Goal: Entertainment & Leisure: Consume media (video, audio)

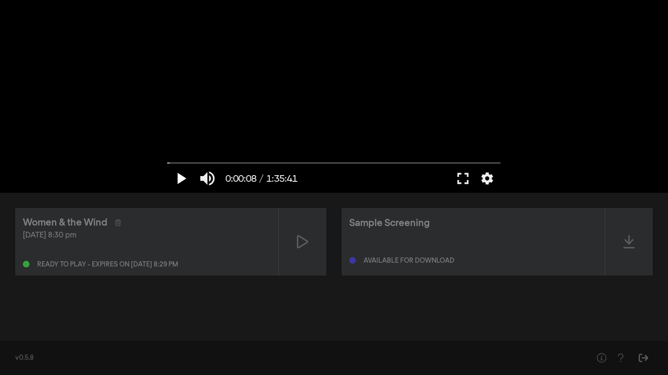
click at [182, 177] on button "play_arrow" at bounding box center [180, 178] width 27 height 29
click at [183, 178] on button "pause" at bounding box center [180, 178] width 27 height 29
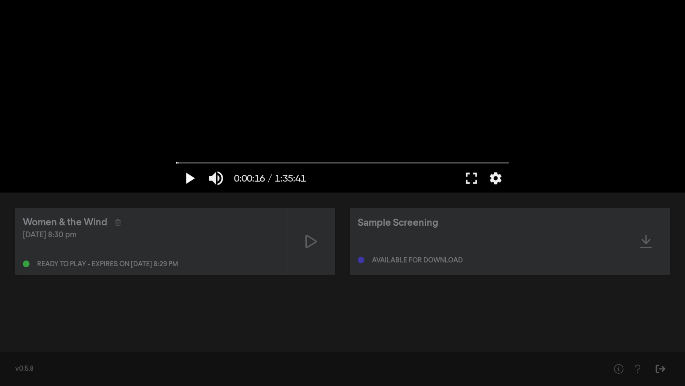
click at [189, 179] on button "play_arrow" at bounding box center [189, 178] width 27 height 29
click at [190, 178] on button "pause" at bounding box center [189, 178] width 27 height 29
type input "19.274903"
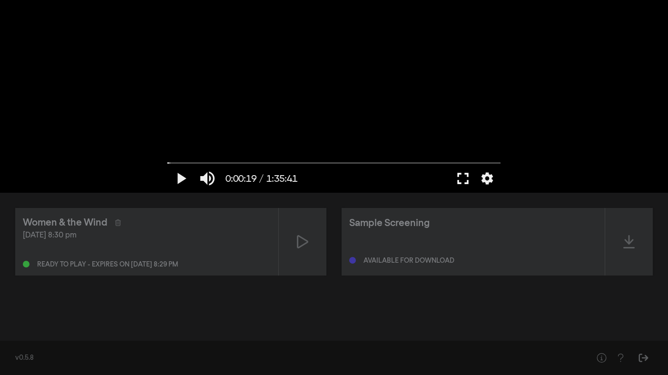
click at [464, 178] on button "fullscreen" at bounding box center [462, 178] width 27 height 29
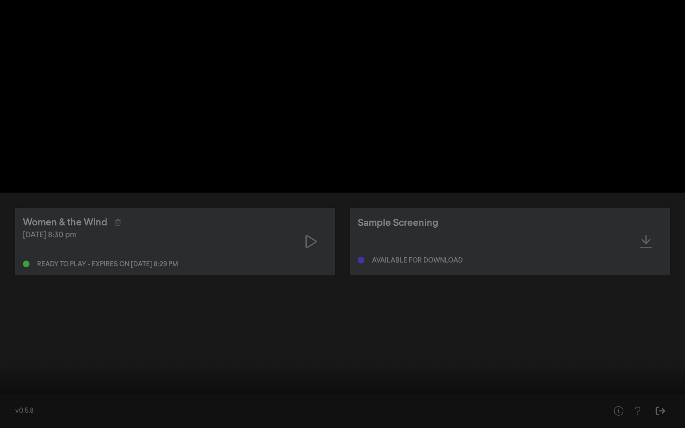
click at [19, 374] on button "play_arrow" at bounding box center [18, 413] width 27 height 29
click at [19, 374] on button "pause" at bounding box center [18, 413] width 27 height 29
type input "21.299428"
